Goal: Task Accomplishment & Management: Complete application form

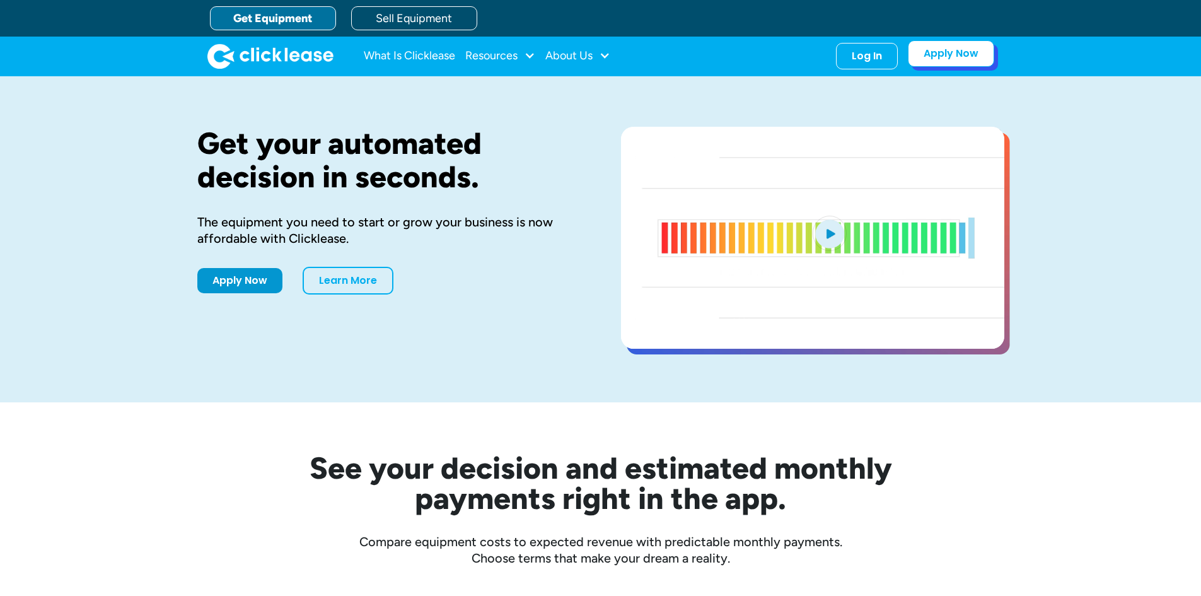
click at [982, 52] on link "Apply Now" at bounding box center [951, 53] width 86 height 26
